Goal: Find specific page/section: Find specific page/section

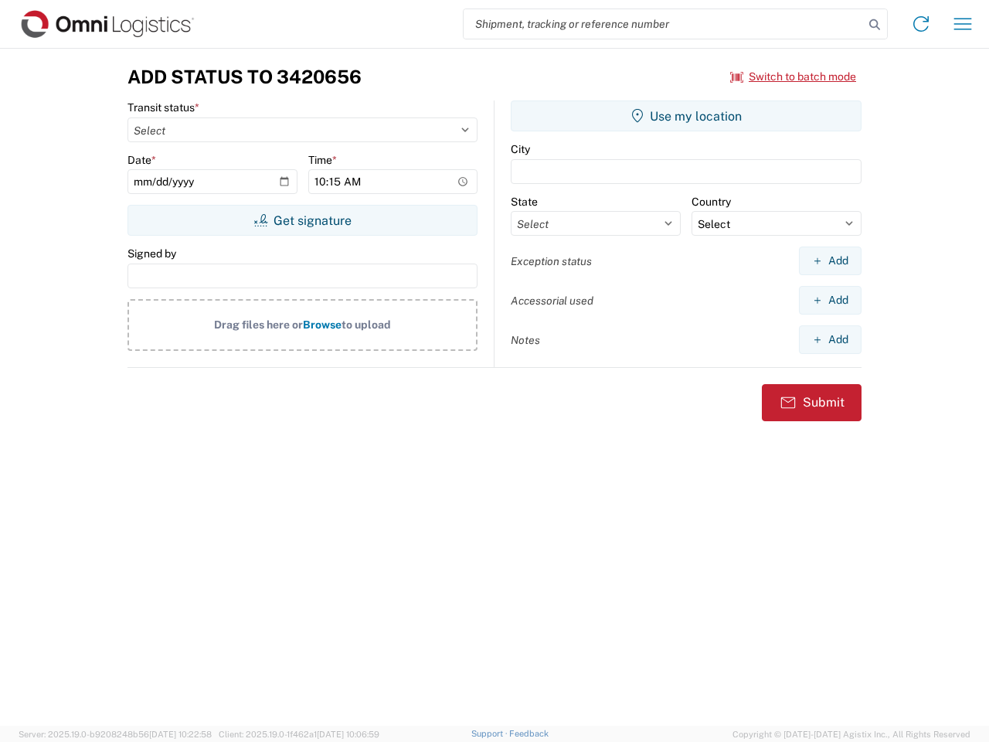
click at [664, 24] on input "search" at bounding box center [664, 23] width 400 height 29
click at [875, 25] on icon at bounding box center [875, 25] width 22 height 22
click at [921, 24] on icon at bounding box center [921, 24] width 25 height 25
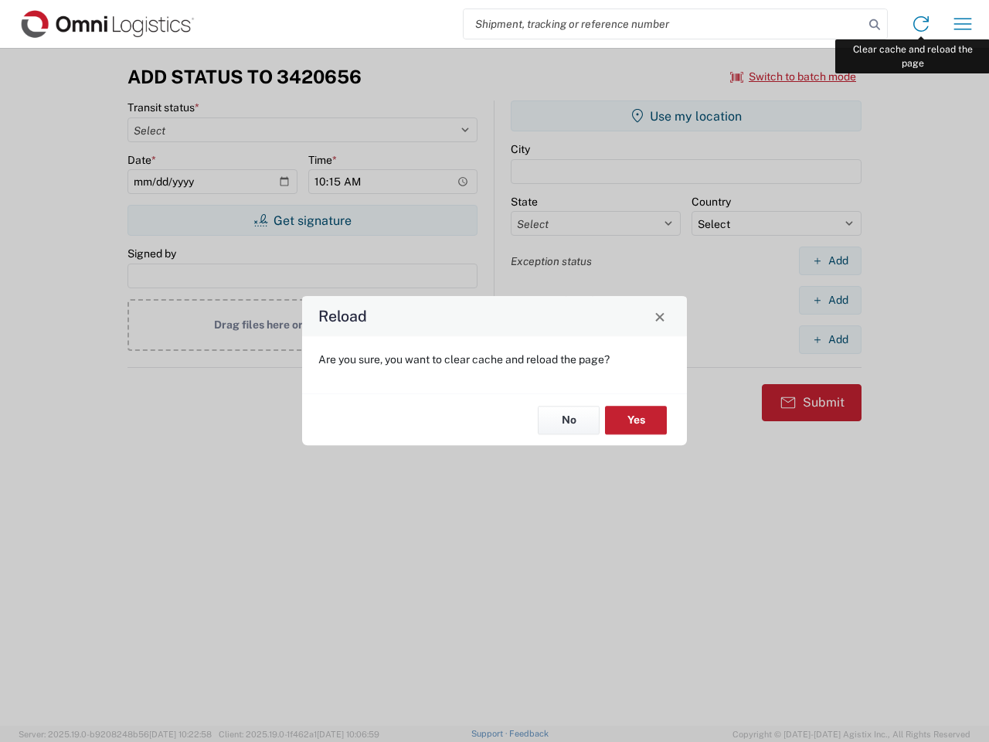
click at [963, 24] on div "Reload Are you sure, you want to clear cache and reload the page? No Yes" at bounding box center [494, 371] width 989 height 742
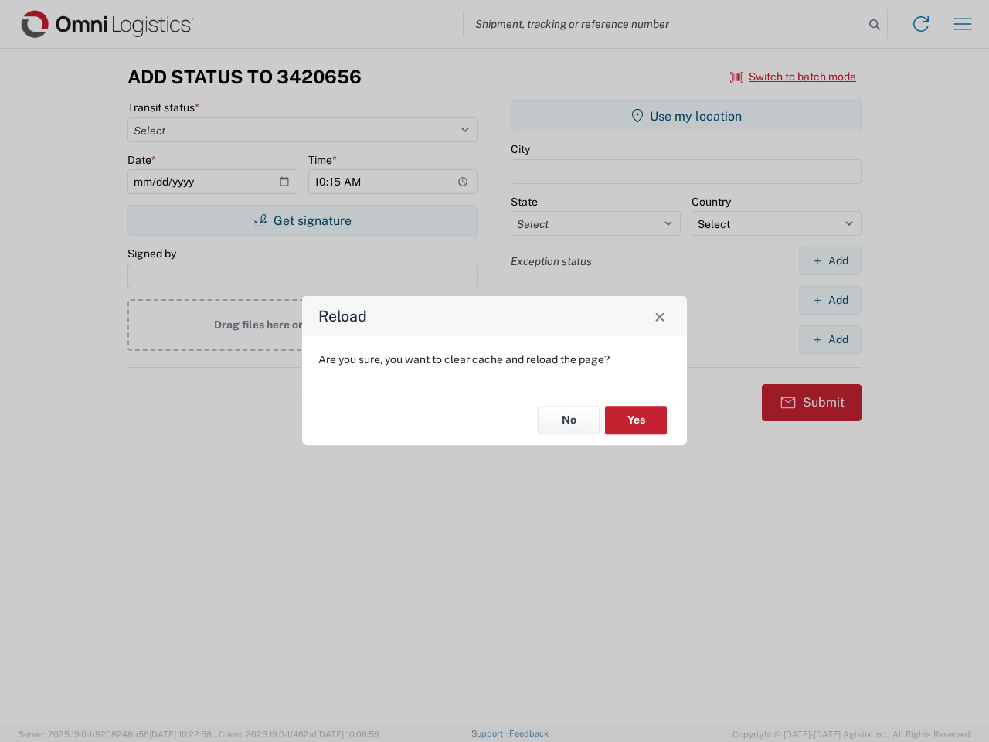
click at [794, 77] on div "Reload Are you sure, you want to clear cache and reload the page? No Yes" at bounding box center [494, 371] width 989 height 742
click at [302, 220] on div "Reload Are you sure, you want to clear cache and reload the page? No Yes" at bounding box center [494, 371] width 989 height 742
click at [686, 116] on div "Reload Are you sure, you want to clear cache and reload the page? No Yes" at bounding box center [494, 371] width 989 height 742
click at [830, 260] on div "Reload Are you sure, you want to clear cache and reload the page? No Yes" at bounding box center [494, 371] width 989 height 742
click at [830, 300] on div "Reload Are you sure, you want to clear cache and reload the page? No Yes" at bounding box center [494, 371] width 989 height 742
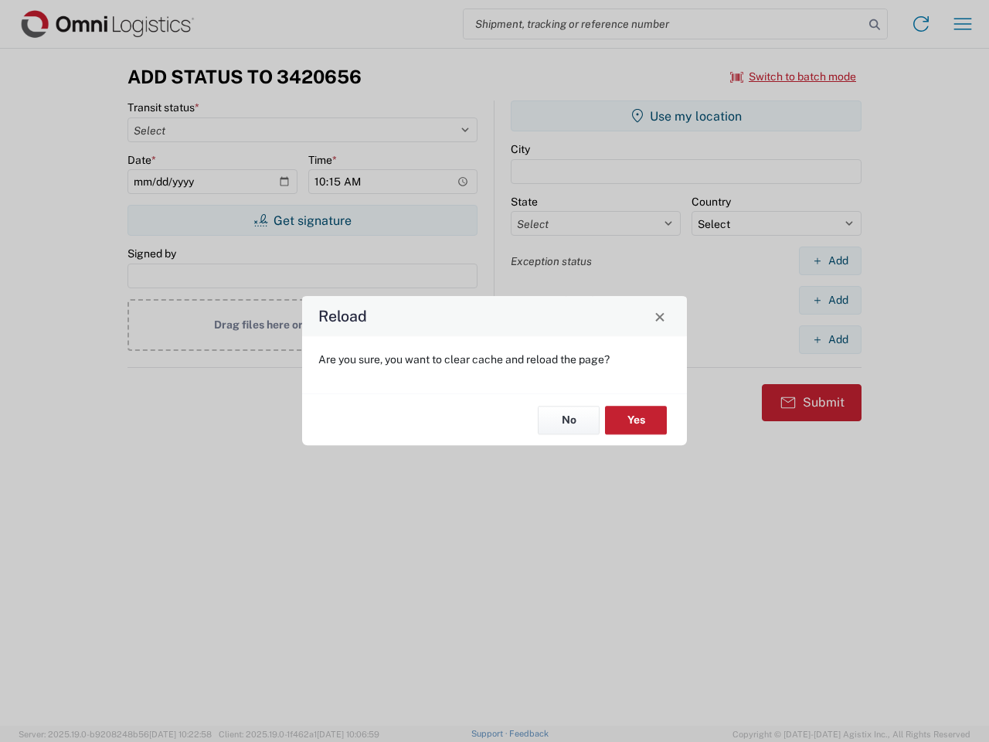
click at [830, 339] on div "Reload Are you sure, you want to clear cache and reload the page? No Yes" at bounding box center [494, 371] width 989 height 742
